Goal: Task Accomplishment & Management: Use online tool/utility

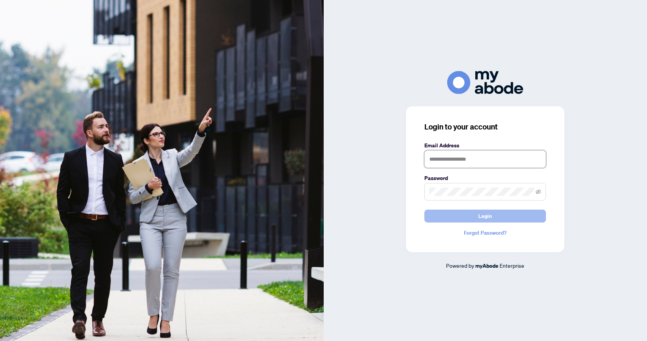
type input "**********"
click at [500, 217] on button "Login" at bounding box center [484, 216] width 121 height 13
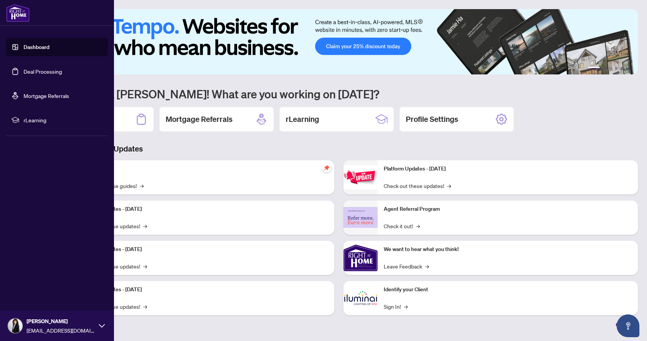
click at [44, 74] on link "Deal Processing" at bounding box center [43, 71] width 38 height 7
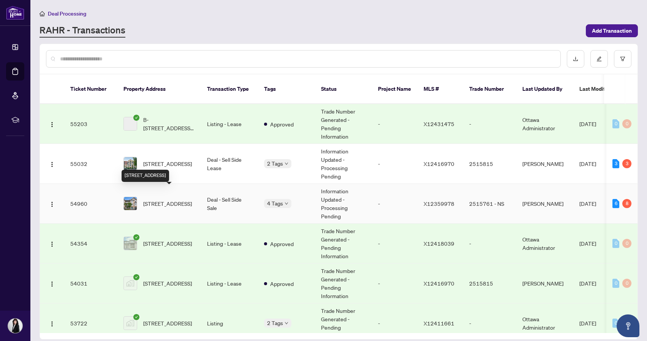
click at [166, 199] on span "[STREET_ADDRESS]" at bounding box center [167, 203] width 49 height 8
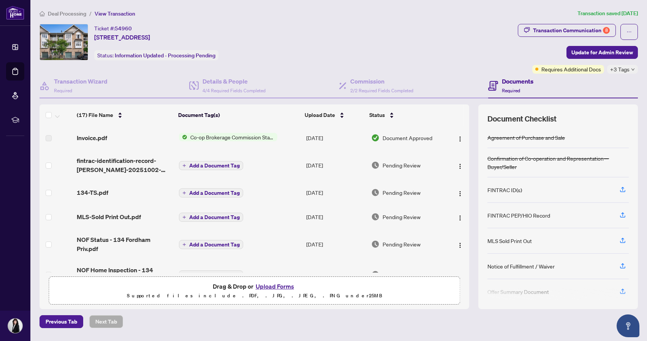
scroll to position [0, 0]
click at [94, 138] on span "Invoice.pdf" at bounding box center [92, 137] width 30 height 9
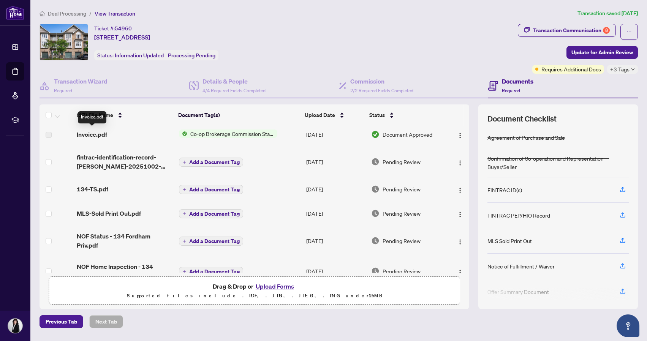
scroll to position [5, 0]
click at [457, 134] on img "button" at bounding box center [460, 134] width 6 height 6
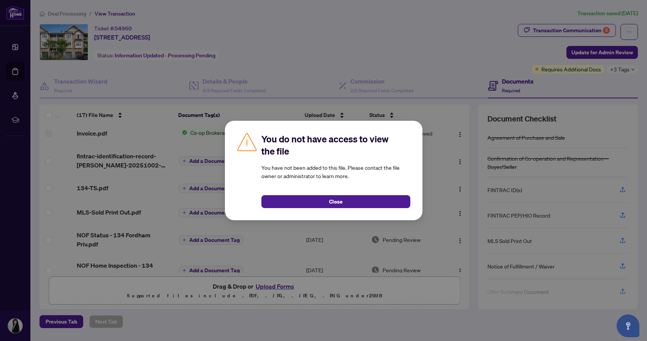
click at [348, 202] on button "Close" at bounding box center [335, 201] width 149 height 13
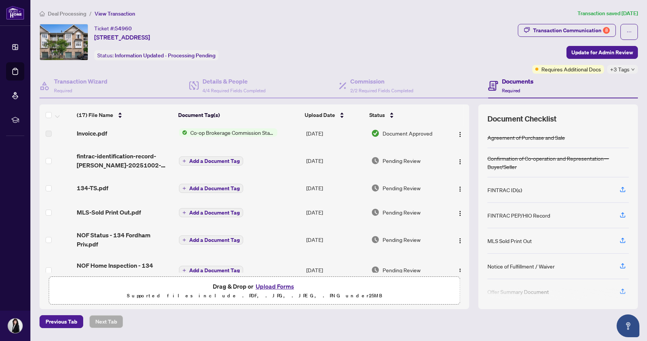
scroll to position [0, 0]
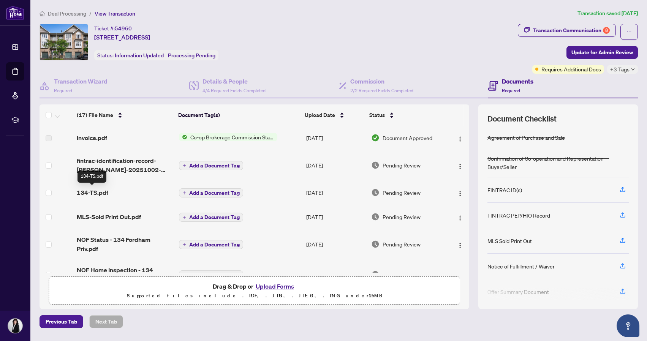
click at [89, 191] on span "134-TS.pdf" at bounding box center [93, 192] width 32 height 9
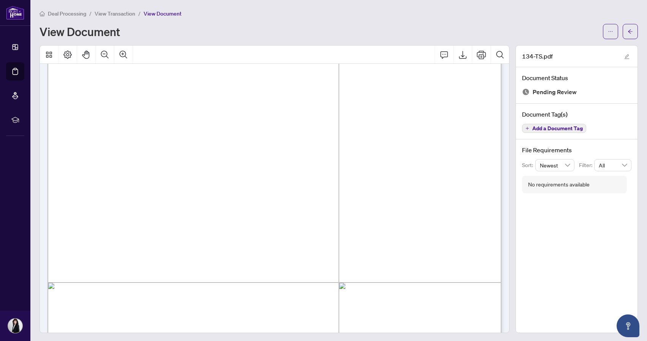
scroll to position [85, 0]
